Goal: Task Accomplishment & Management: Manage account settings

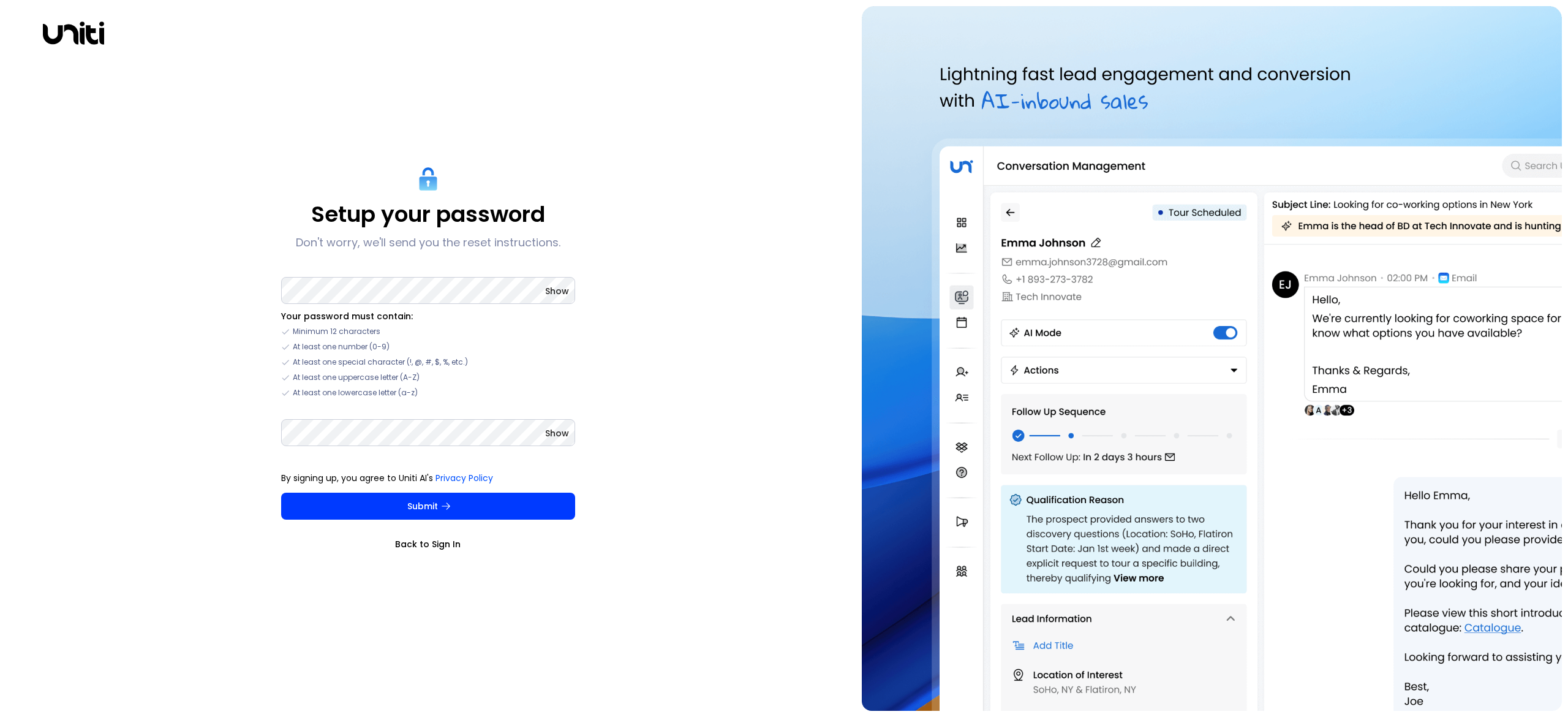
click at [438, 546] on link "Back to Sign In" at bounding box center [428, 544] width 294 height 12
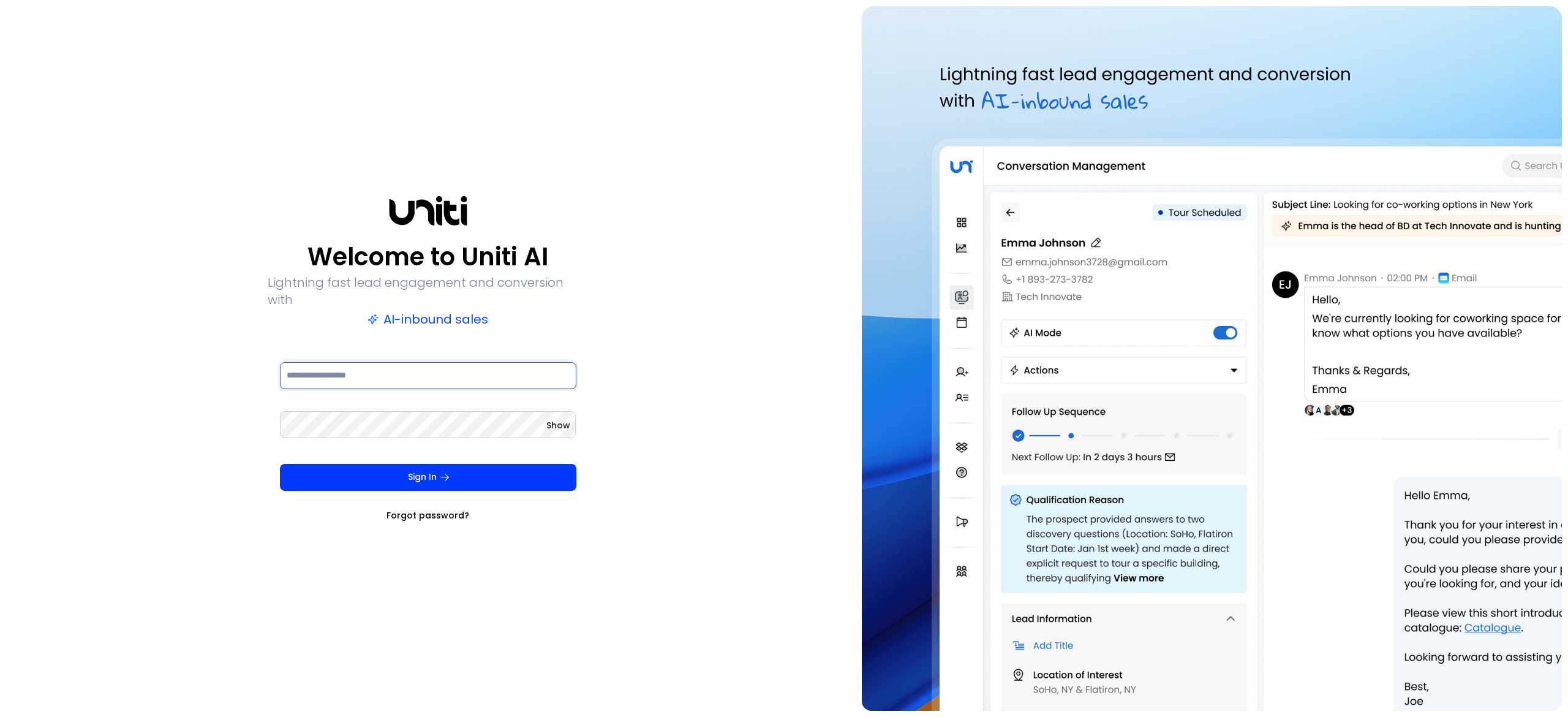
type input "**********"
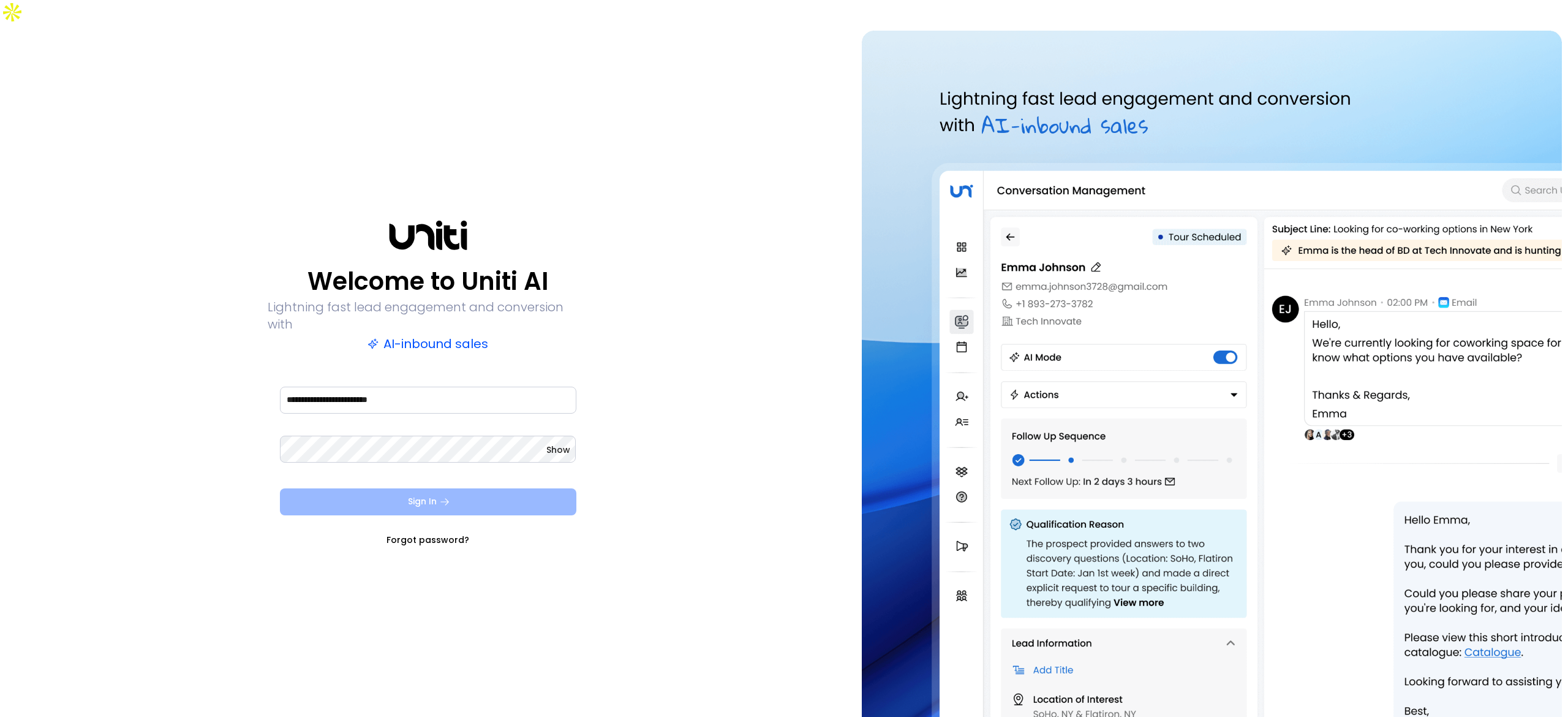
click at [426, 488] on button "Sign In" at bounding box center [428, 501] width 297 height 27
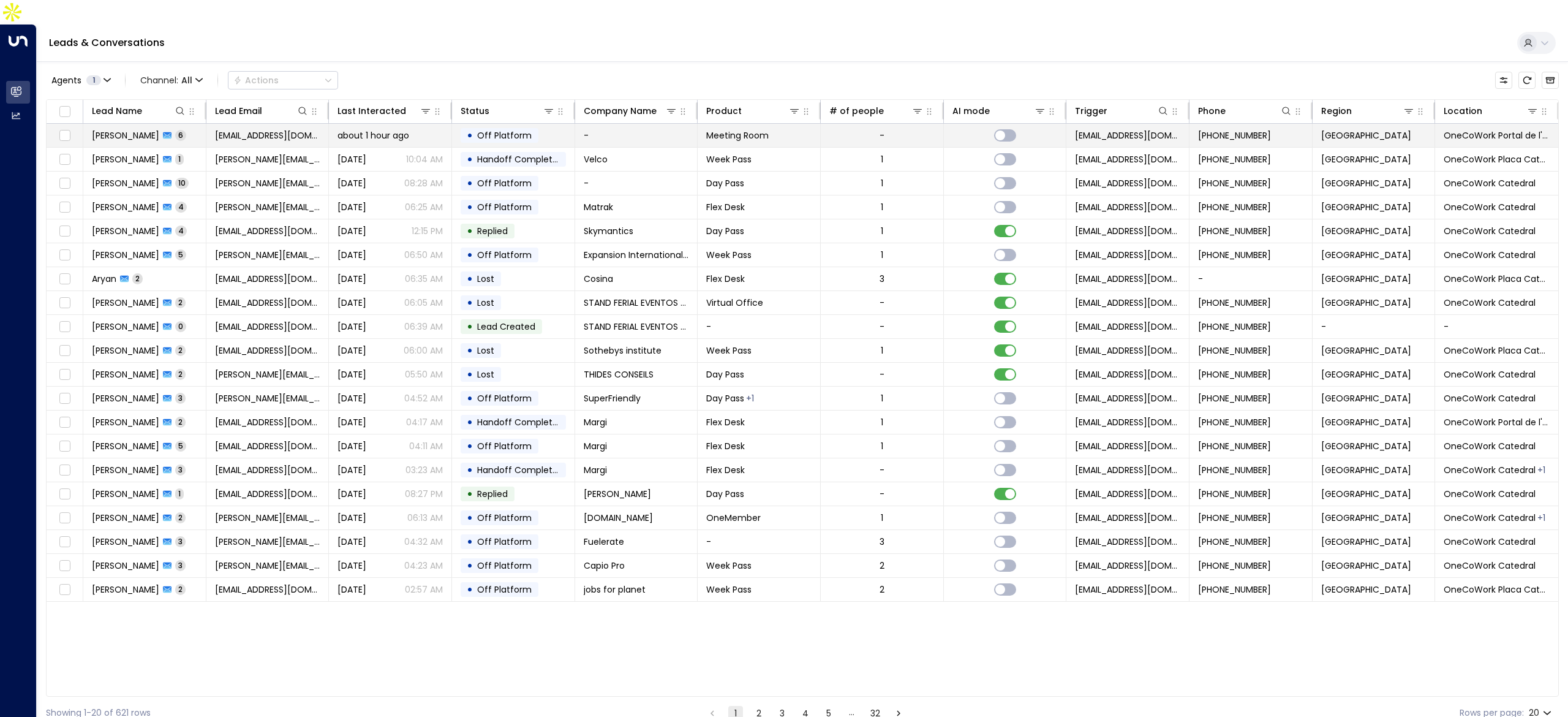
click at [117, 130] on span "[PERSON_NAME]" at bounding box center [125, 136] width 67 height 12
